Goal: Task Accomplishment & Management: Manage account settings

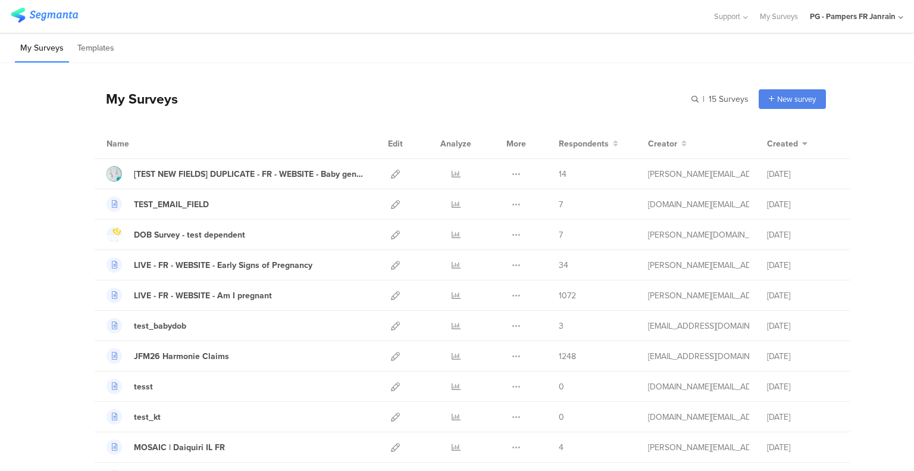
click at [881, 16] on div "PG - Pampers FR Janrain" at bounding box center [853, 16] width 86 height 11
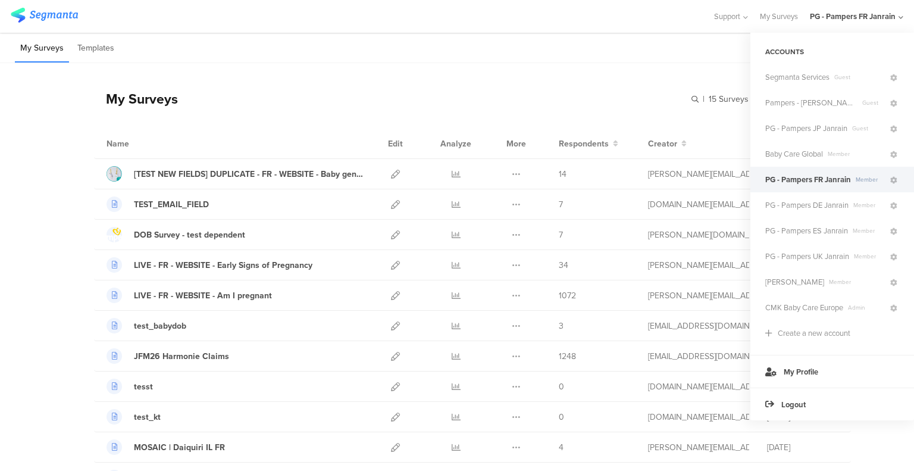
click at [841, 260] on span "PG - Pampers UK Janrain" at bounding box center [808, 256] width 84 height 11
